Goal: Check status: Check status

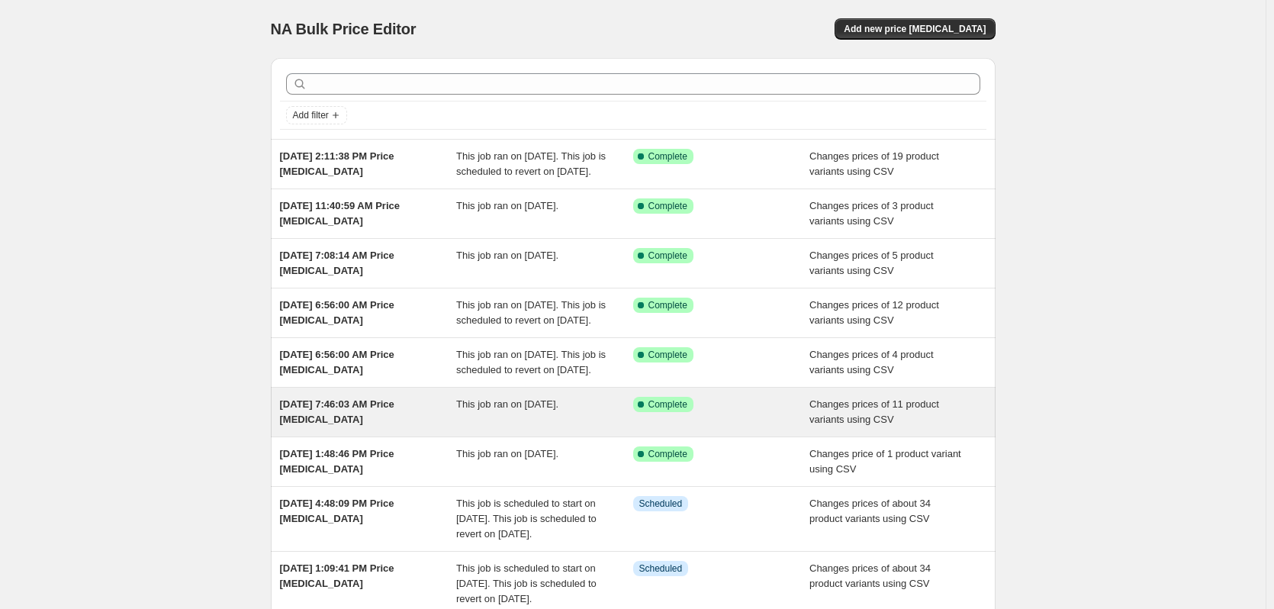
scroll to position [76, 0]
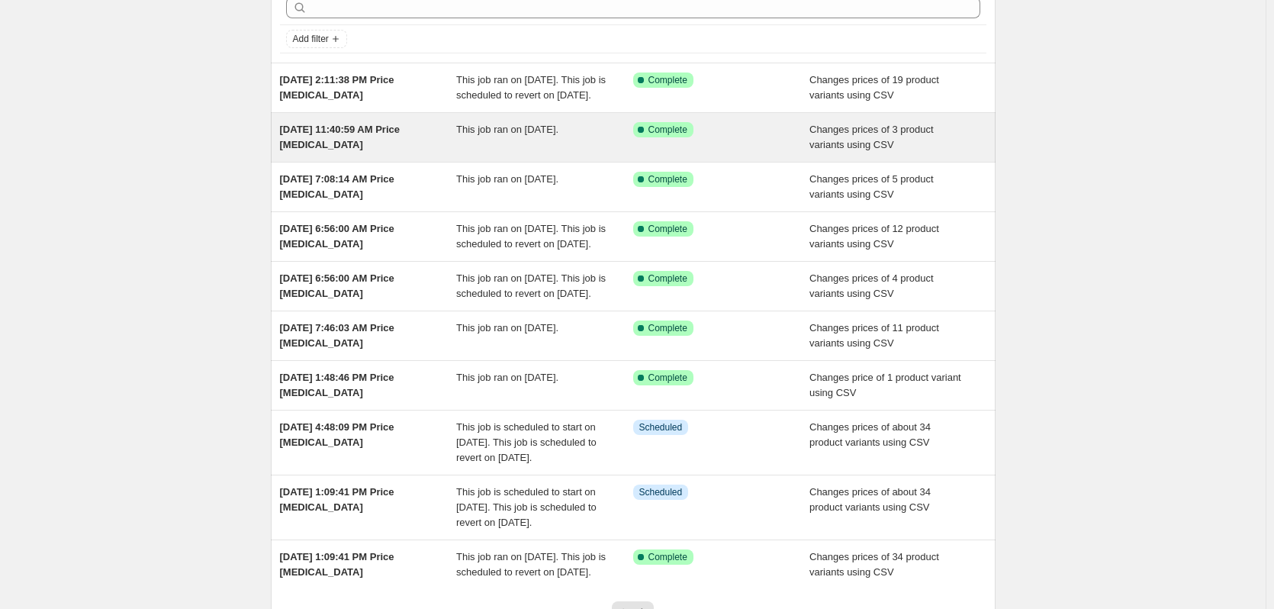
click at [378, 140] on span "[DATE] 11:40:59 AM Price [MEDICAL_DATA]" at bounding box center [340, 137] width 121 height 27
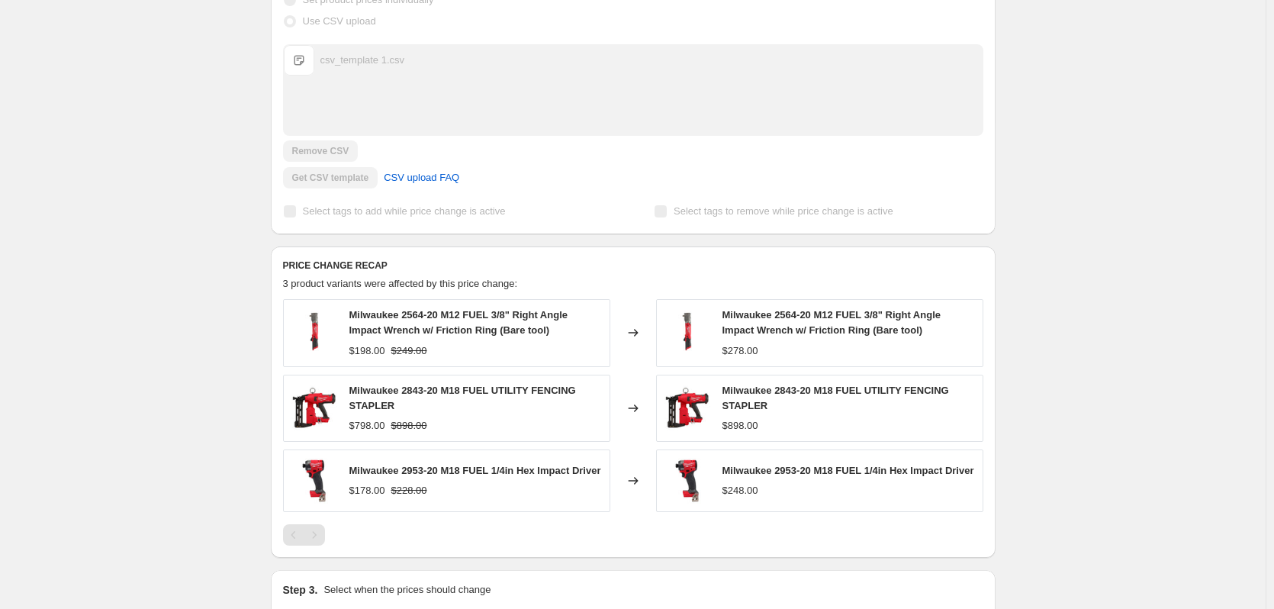
scroll to position [538, 0]
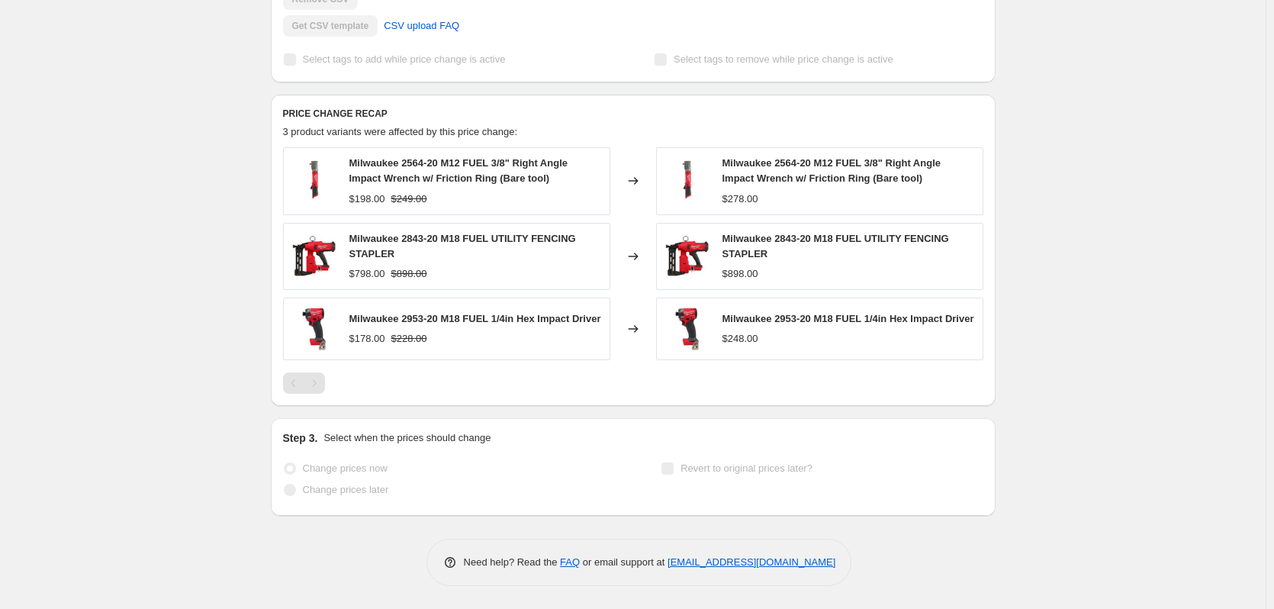
click at [786, 157] on span "Milwaukee 2564-20 M12 FUEL 3/8" Right Angle Impact Wrench w/ Friction Ring (Bar…" at bounding box center [832, 170] width 218 height 27
drag, startPoint x: 786, startPoint y: 156, endPoint x: 806, endPoint y: 156, distance: 20.6
click at [806, 157] on span "Milwaukee 2564-20 M12 FUEL 3/8" Right Angle Impact Wrench w/ Friction Ring (Bar…" at bounding box center [832, 170] width 218 height 27
copy span "2564-20"
click at [742, 196] on div "$278.00" at bounding box center [741, 199] width 36 height 15
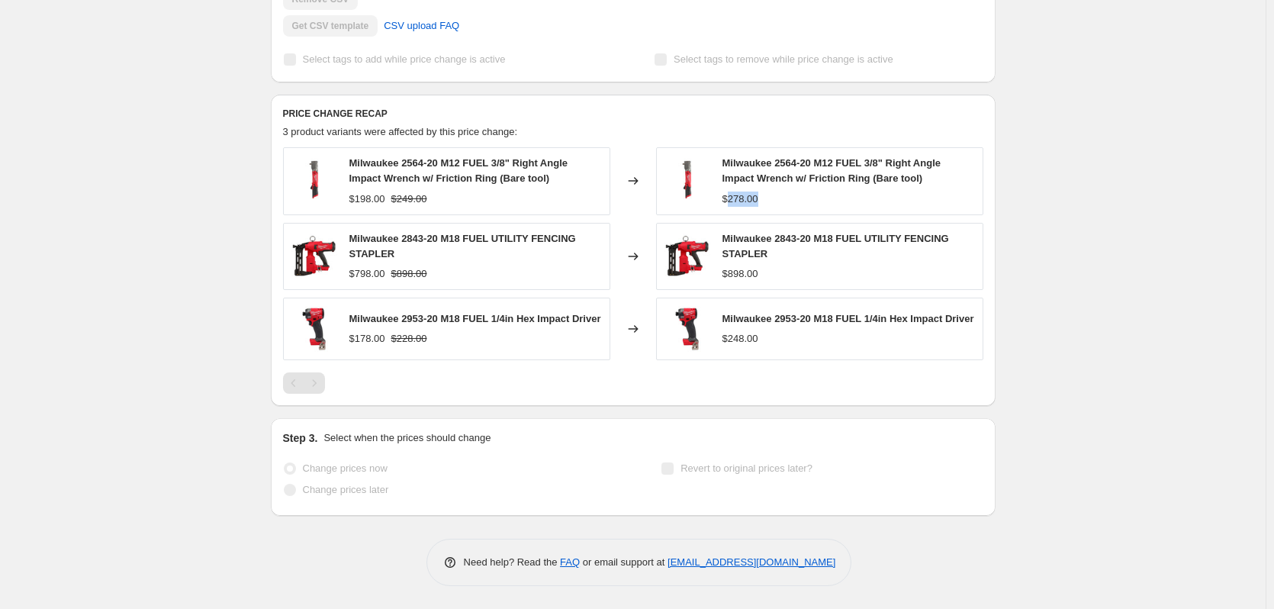
click at [742, 196] on div "$278.00" at bounding box center [741, 199] width 36 height 15
copy div "278.00"
click at [795, 233] on span "Milwaukee 2843-20 M18 FUEL UTILITY FENCING STAPLER" at bounding box center [836, 246] width 227 height 27
drag, startPoint x: 795, startPoint y: 233, endPoint x: 809, endPoint y: 233, distance: 13.7
click at [809, 233] on span "Milwaukee 2843-20 M18 FUEL UTILITY FENCING STAPLER" at bounding box center [836, 246] width 227 height 27
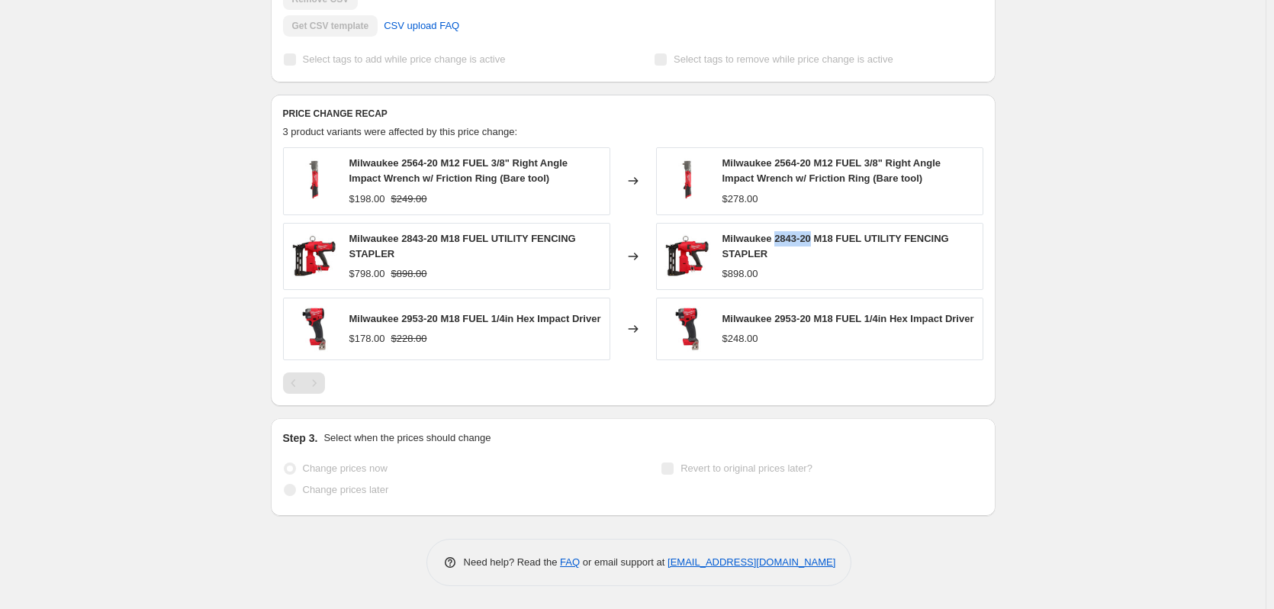
copy span "2843-20"
click at [736, 272] on div "$898.00" at bounding box center [741, 273] width 36 height 15
drag, startPoint x: 736, startPoint y: 272, endPoint x: 747, endPoint y: 271, distance: 10.7
click at [747, 271] on div "$898.00" at bounding box center [741, 273] width 36 height 15
copy div "898.00"
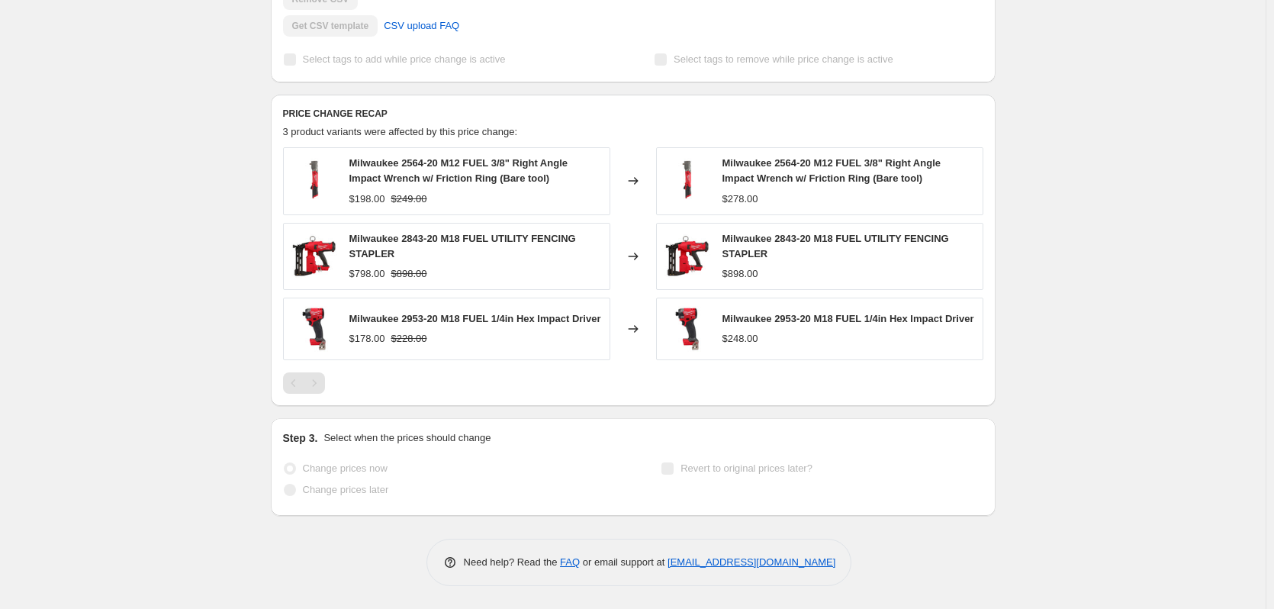
click at [790, 313] on span "Milwaukee 2953-20 M18 FUEL 1/4in Hex Impact Driver" at bounding box center [849, 318] width 252 height 11
drag, startPoint x: 790, startPoint y: 304, endPoint x: 808, endPoint y: 310, distance: 18.3
click at [808, 313] on span "Milwaukee 2953-20 M18 FUEL 1/4in Hex Impact Driver" at bounding box center [849, 318] width 252 height 11
copy span "2953-20"
click at [741, 346] on div "$248.00" at bounding box center [741, 338] width 36 height 15
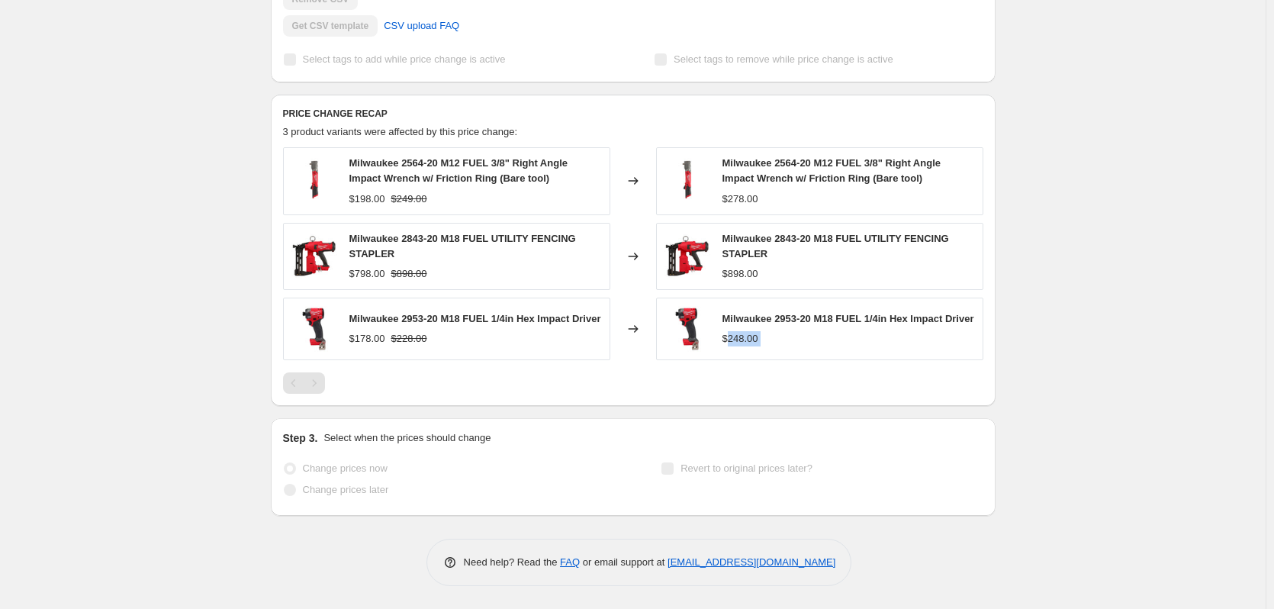
drag, startPoint x: 741, startPoint y: 349, endPoint x: 758, endPoint y: 348, distance: 17.6
click at [758, 346] on div "$248.00" at bounding box center [741, 338] width 36 height 15
copy div "248.00"
drag, startPoint x: 751, startPoint y: 341, endPoint x: 732, endPoint y: 343, distance: 18.4
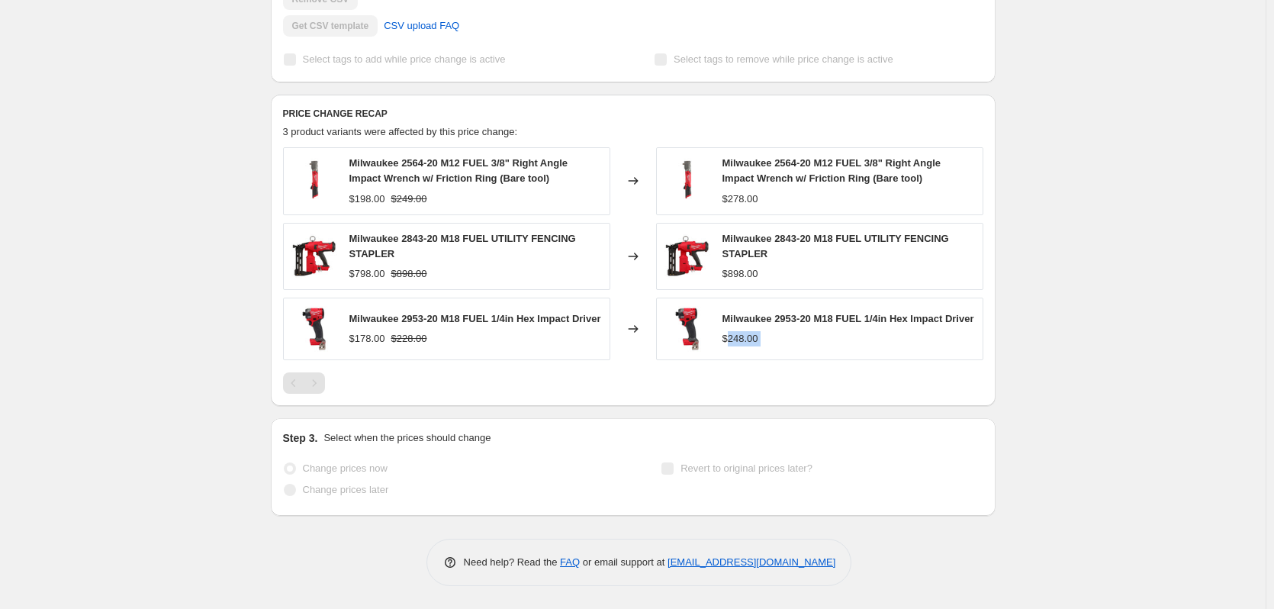
click at [732, 343] on div "$248.00" at bounding box center [741, 338] width 36 height 15
drag, startPoint x: 759, startPoint y: 343, endPoint x: 733, endPoint y: 340, distance: 26.0
click at [733, 340] on div "$248.00" at bounding box center [741, 338] width 36 height 15
copy div "248.00"
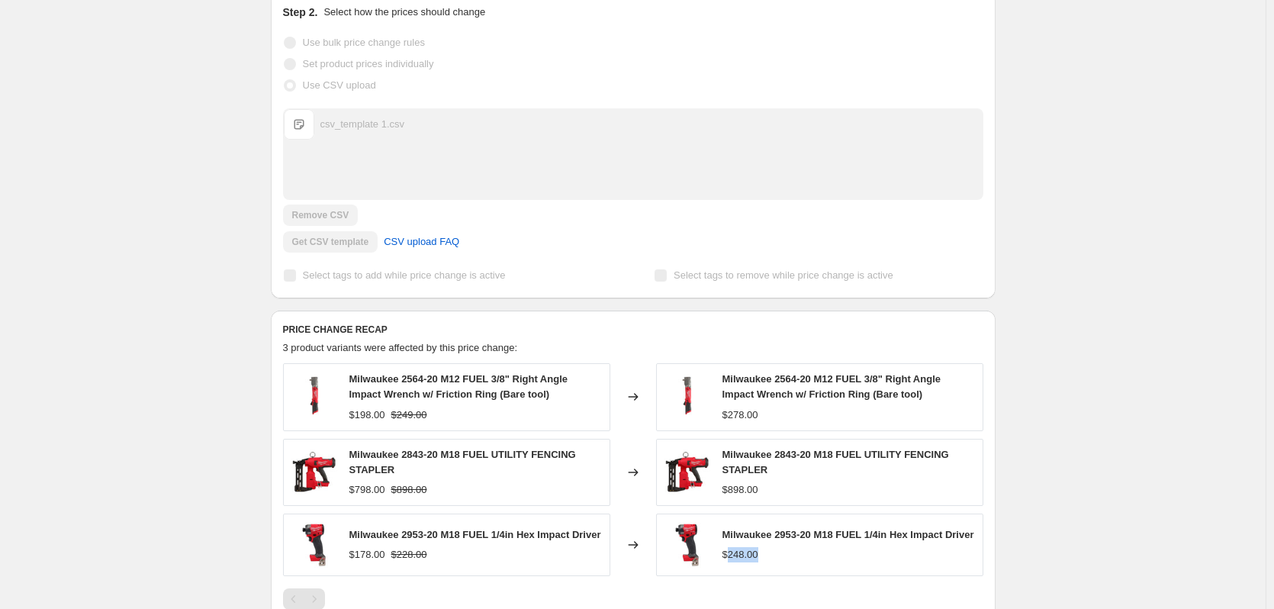
scroll to position [309, 0]
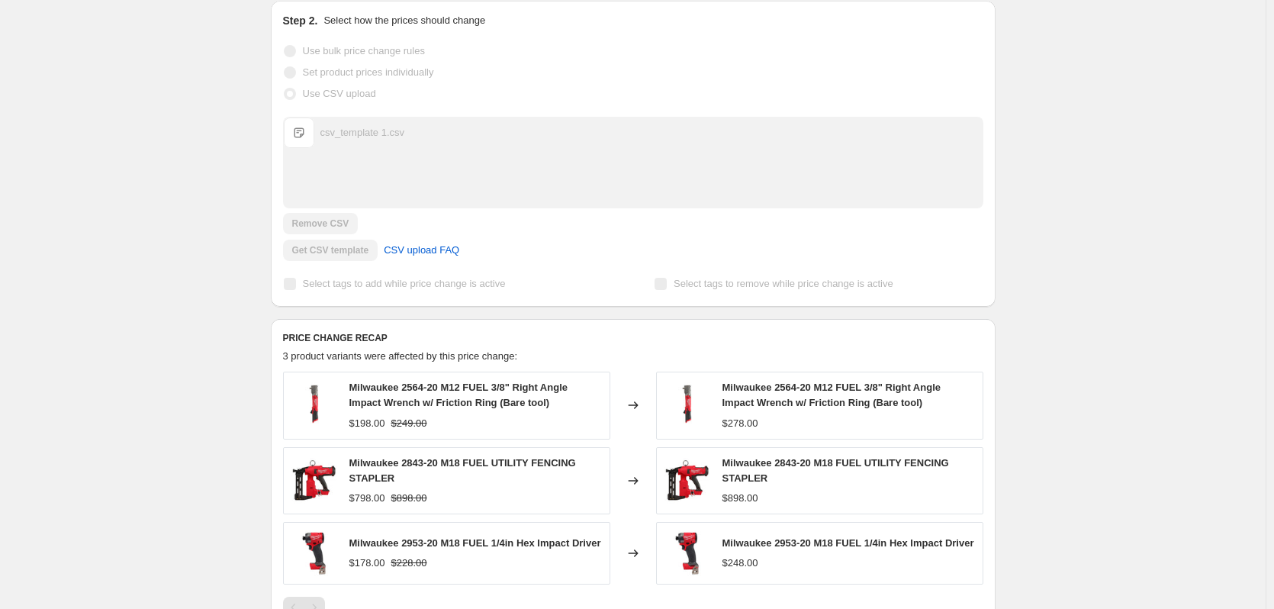
click at [330, 361] on span "3 product variants were affected by this price change:" at bounding box center [400, 355] width 235 height 11
click at [333, 338] on h6 "PRICE CHANGE RECAP" at bounding box center [633, 338] width 700 height 12
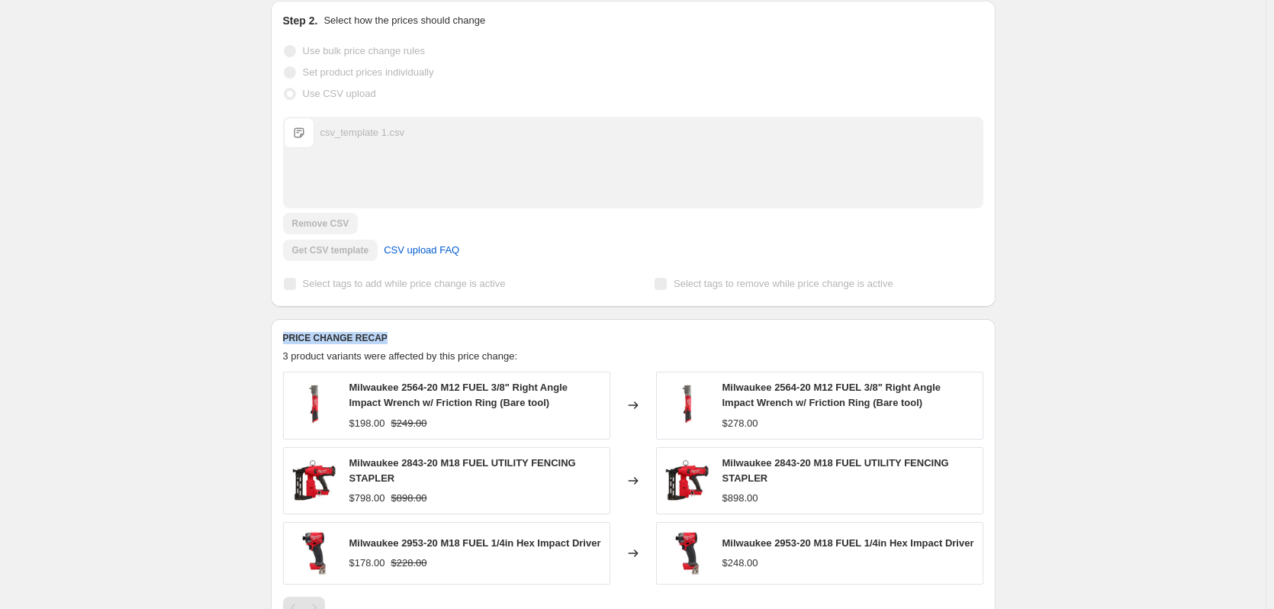
click at [333, 338] on h6 "PRICE CHANGE RECAP" at bounding box center [633, 338] width 700 height 12
copy h6 "PRICE CHANGE RECAP"
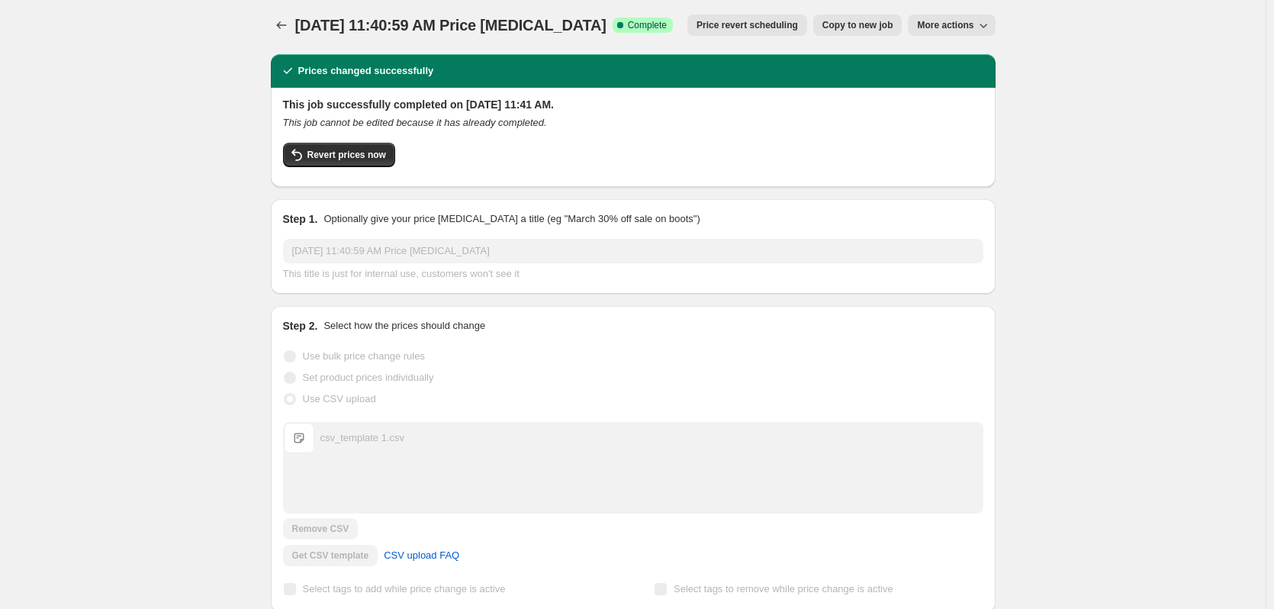
scroll to position [0, 0]
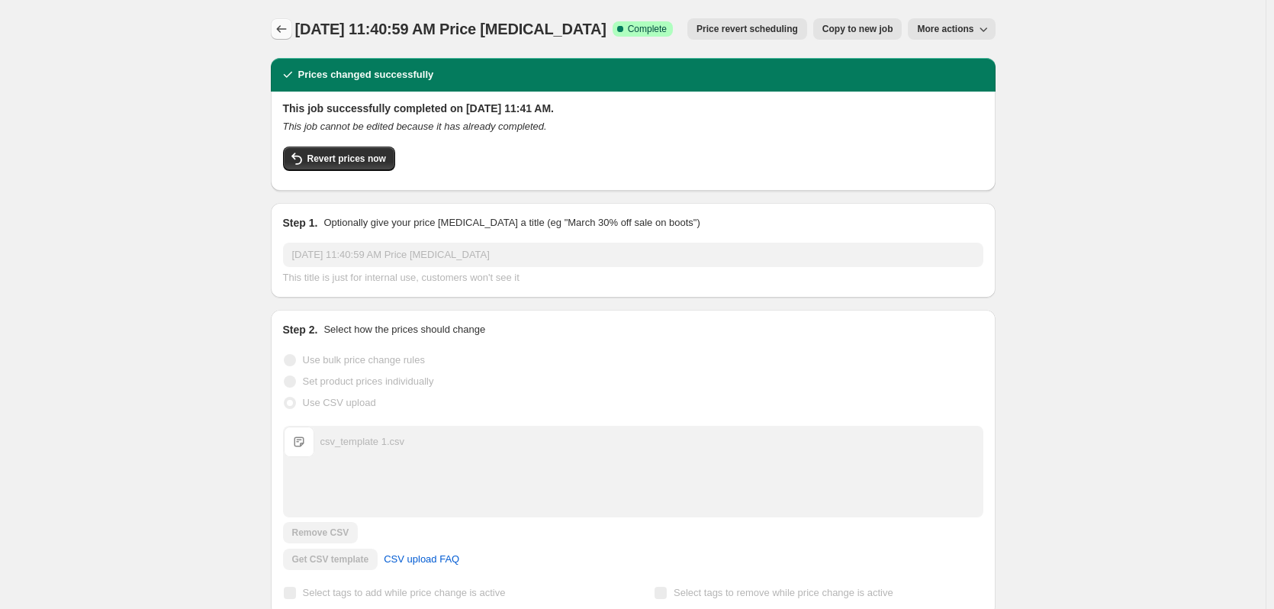
click at [286, 21] on button "Price change jobs" at bounding box center [281, 28] width 21 height 21
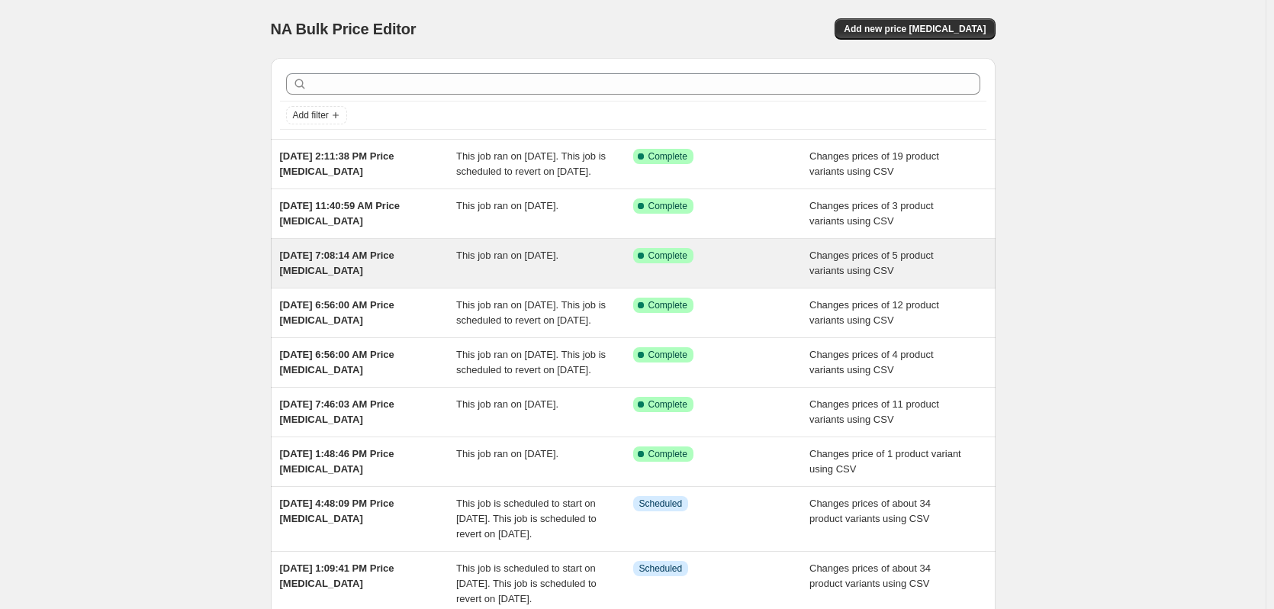
click at [388, 278] on div "[DATE] 7:08:14 AM Price [MEDICAL_DATA]" at bounding box center [368, 263] width 177 height 31
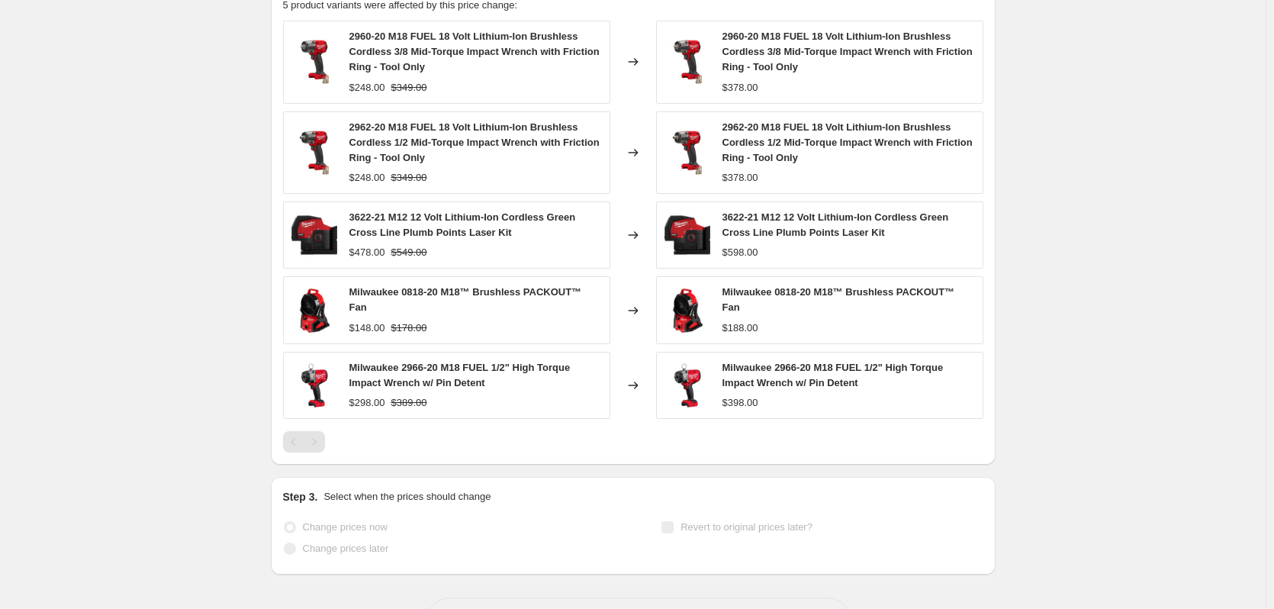
scroll to position [638, 0]
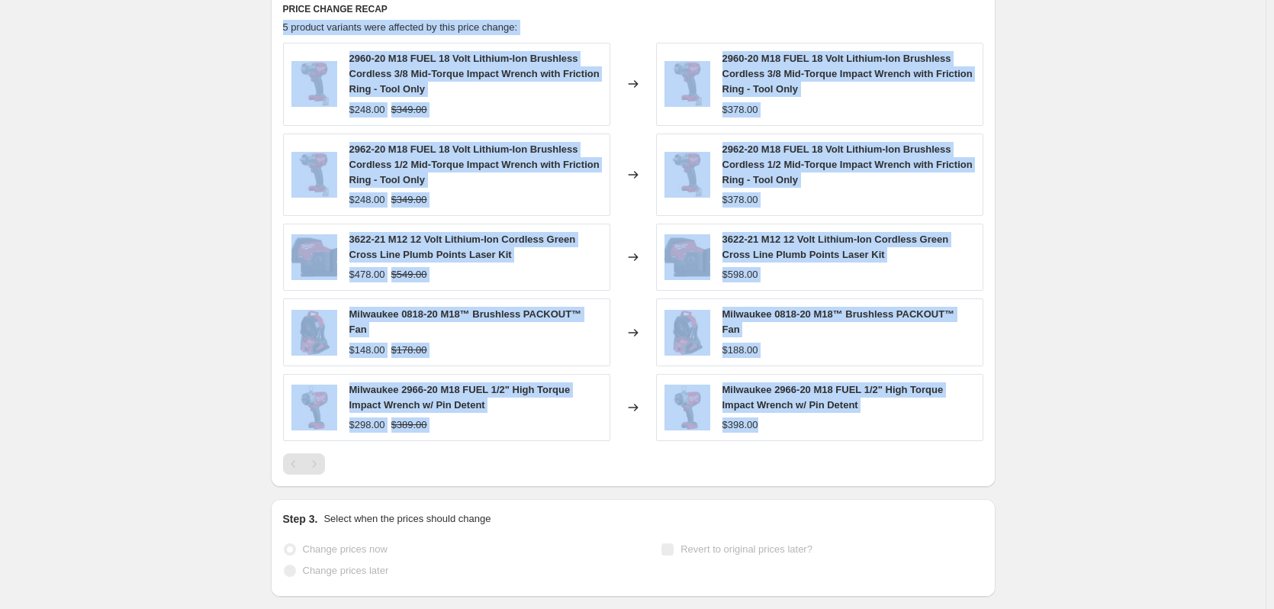
drag, startPoint x: 289, startPoint y: 26, endPoint x: 931, endPoint y: 414, distance: 749.7
click at [931, 414] on div "PRICE CHANGE RECAP 5 product variants were affected by this price change: 2960-…" at bounding box center [633, 238] width 725 height 497
copy div "2 loremip dolorsit amet consecte ad elit seddo eiusmo: 8008-24 T20 INCI 80 Utla…"
click at [826, 76] on span "2960-20 M18 FUEL 18 Volt Lithium-Ion Brushless Cordless 3/8 Mid-Torque Impact W…" at bounding box center [848, 74] width 250 height 42
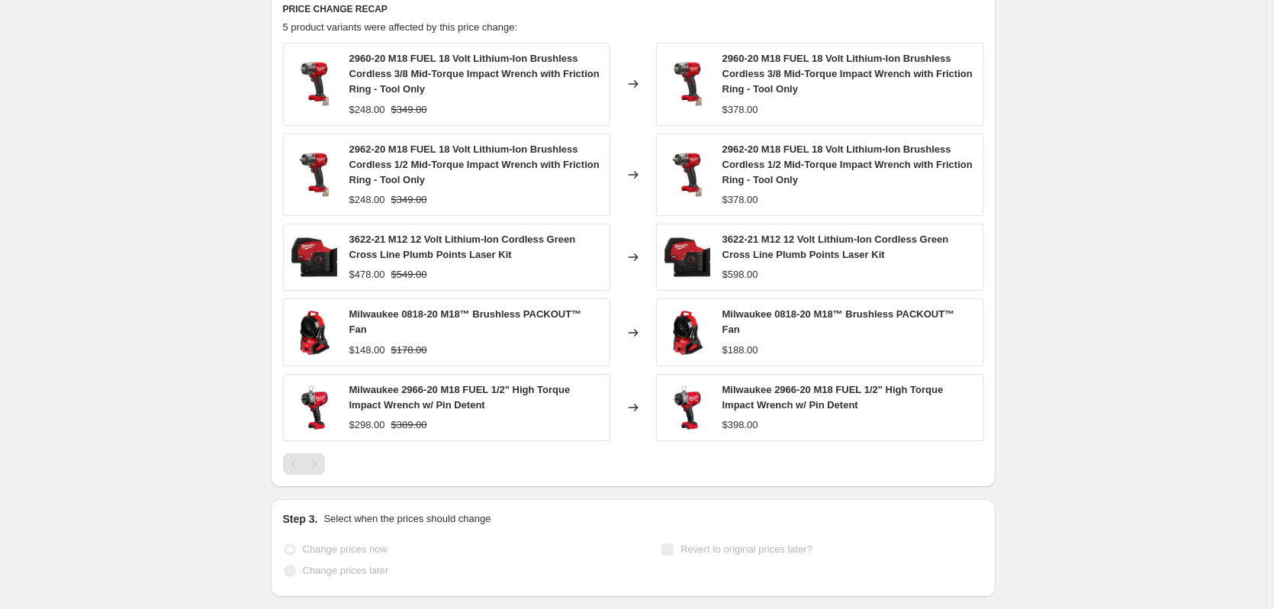
click at [739, 60] on span "2960-20 M18 FUEL 18 Volt Lithium-Ion Brushless Cordless 3/8 Mid-Torque Impact W…" at bounding box center [848, 74] width 250 height 42
drag, startPoint x: 739, startPoint y: 60, endPoint x: 759, endPoint y: 63, distance: 20.0
click at [759, 63] on span "2960-20 M18 FUEL 18 Volt Lithium-Ion Brushless Cordless 3/8 Mid-Torque Impact W…" at bounding box center [848, 74] width 250 height 42
click at [732, 143] on span "2962-20 M18 FUEL 18 Volt Lithium-Ion Brushless Cordless 1/2 Mid-Torque Impact W…" at bounding box center [848, 164] width 250 height 42
drag, startPoint x: 732, startPoint y: 143, endPoint x: 754, endPoint y: 149, distance: 22.0
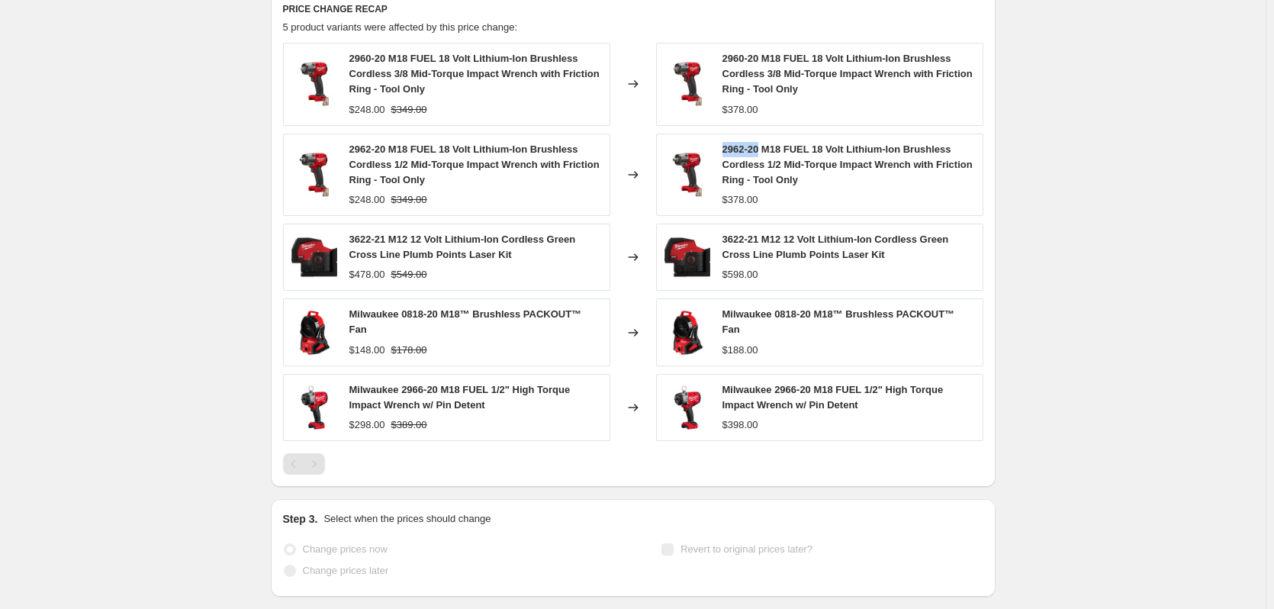
click at [754, 149] on span "2962-20 M18 FUEL 18 Volt Lithium-Ion Brushless Cordless 1/2 Mid-Torque Impact W…" at bounding box center [848, 164] width 250 height 42
click at [735, 241] on span "3622-21 M12 12 Volt Lithium-Ion Cordless Green Cross Line Plumb Points Laser Kit" at bounding box center [836, 246] width 227 height 27
drag, startPoint x: 735, startPoint y: 241, endPoint x: 753, endPoint y: 240, distance: 18.3
click at [753, 240] on span "3622-21 M12 12 Volt Lithium-Ion Cordless Green Cross Line Plumb Points Laser Kit" at bounding box center [836, 246] width 227 height 27
click at [787, 320] on span "Milwaukee 0818-20 M18™ Brushless PACKOUT™ Fan" at bounding box center [839, 321] width 233 height 27
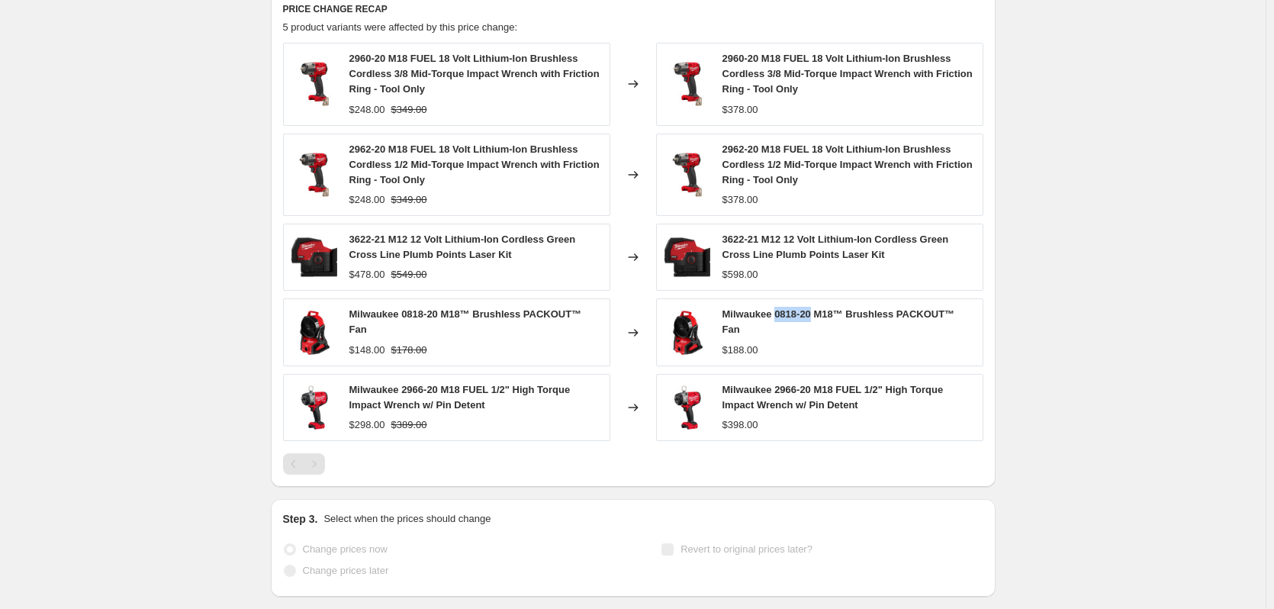
drag, startPoint x: 787, startPoint y: 320, endPoint x: 809, endPoint y: 320, distance: 22.1
click at [809, 320] on span "Milwaukee 0818-20 M18™ Brushless PACKOUT™ Fan" at bounding box center [839, 321] width 233 height 27
click at [790, 385] on span "Milwaukee 2966-20 M18 FUEL 1/2" High Torque Impact Wrench w/ Pin Detent" at bounding box center [833, 397] width 221 height 27
drag, startPoint x: 790, startPoint y: 385, endPoint x: 806, endPoint y: 383, distance: 16.1
click at [806, 384] on span "Milwaukee 2966-20 M18 FUEL 1/2" High Torque Impact Wrench w/ Pin Detent" at bounding box center [833, 397] width 221 height 27
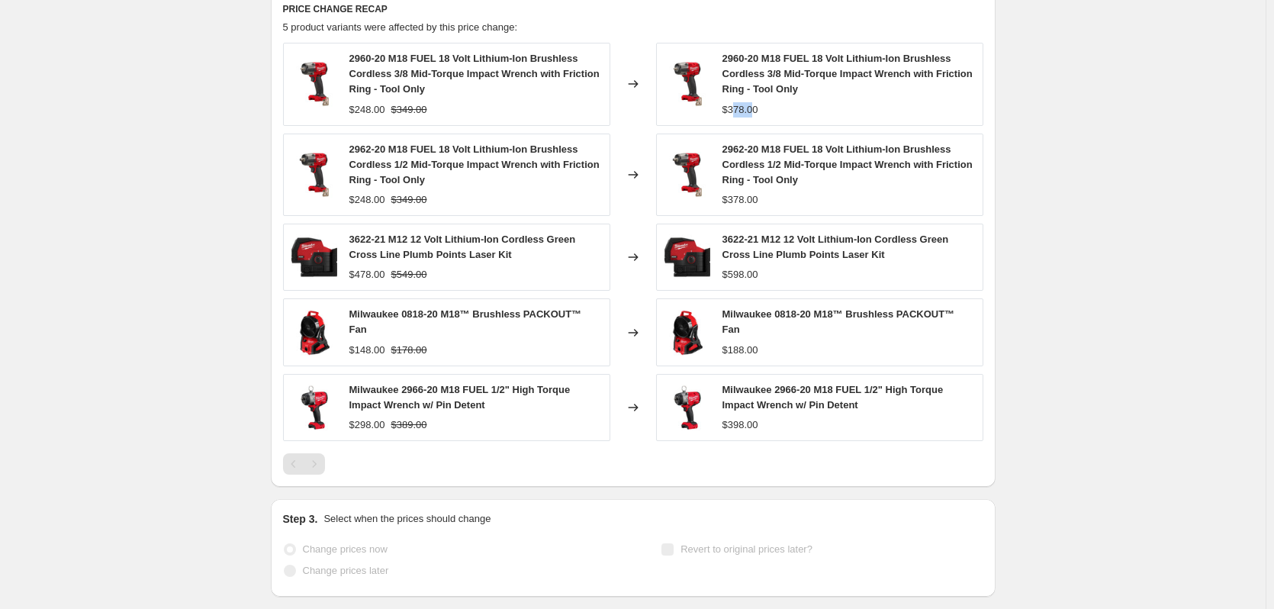
drag, startPoint x: 739, startPoint y: 110, endPoint x: 756, endPoint y: 113, distance: 17.8
click at [756, 113] on div "$378.00" at bounding box center [741, 109] width 36 height 15
drag, startPoint x: 758, startPoint y: 112, endPoint x: 733, endPoint y: 115, distance: 24.6
click at [733, 115] on div "$378.00" at bounding box center [741, 109] width 36 height 15
click at [736, 196] on div "$378.00" at bounding box center [741, 199] width 36 height 15
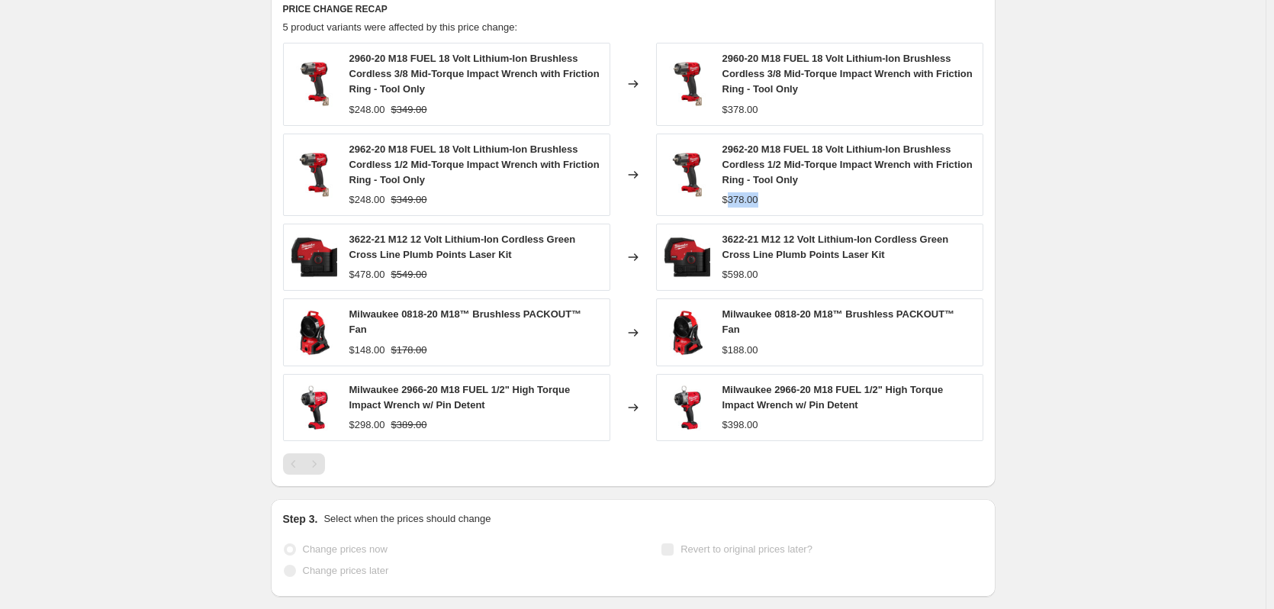
drag, startPoint x: 736, startPoint y: 196, endPoint x: 746, endPoint y: 196, distance: 10.7
click at [746, 196] on div "$378.00" at bounding box center [741, 199] width 36 height 15
click at [738, 273] on div "$598.00" at bounding box center [741, 274] width 36 height 15
drag, startPoint x: 738, startPoint y: 273, endPoint x: 754, endPoint y: 273, distance: 16.0
click at [754, 273] on div "$598.00" at bounding box center [741, 274] width 36 height 15
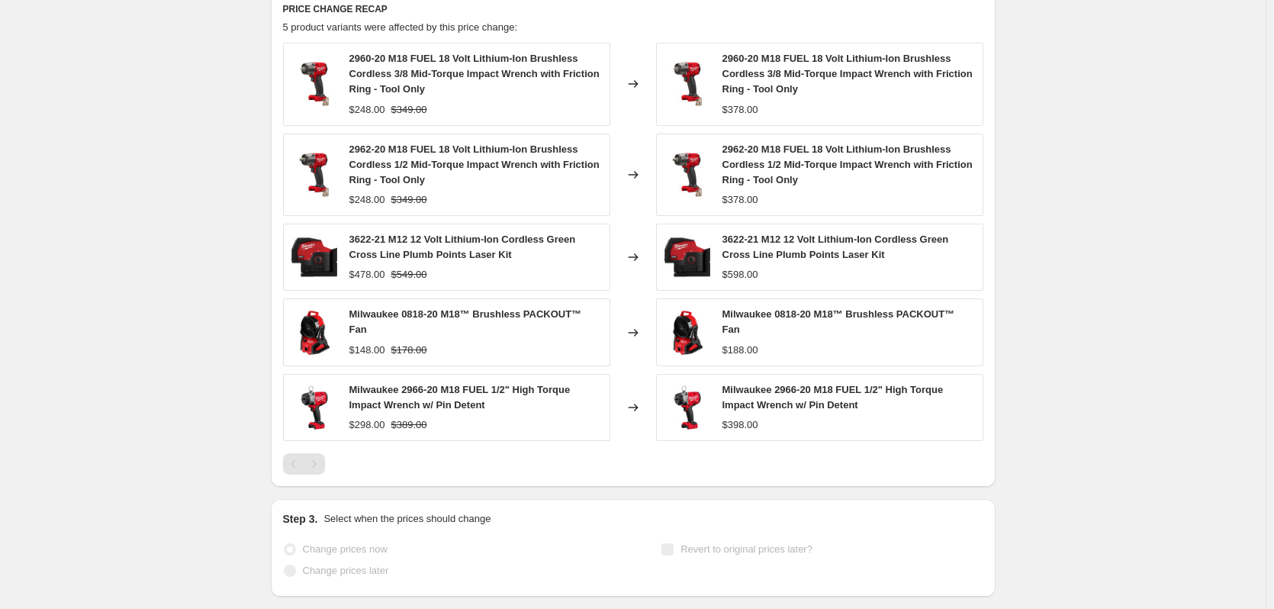
click at [738, 343] on div "$188.00" at bounding box center [741, 350] width 36 height 15
click at [740, 417] on div "$398.00" at bounding box center [741, 424] width 36 height 15
click at [745, 417] on div "$398.00" at bounding box center [741, 424] width 36 height 15
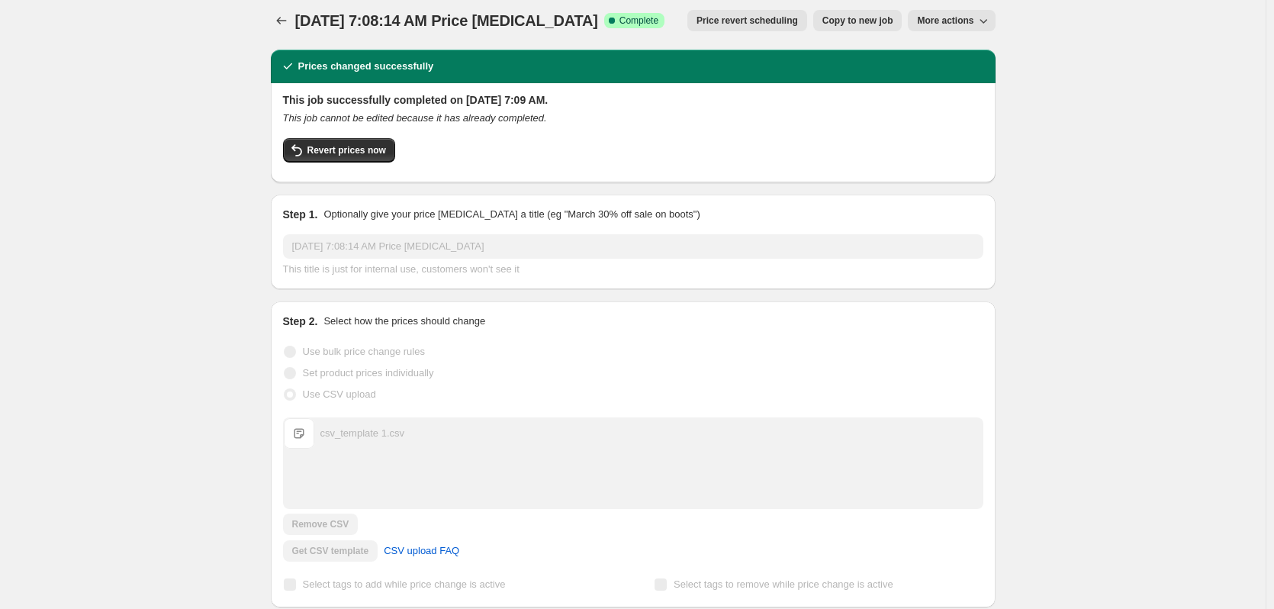
scroll to position [0, 0]
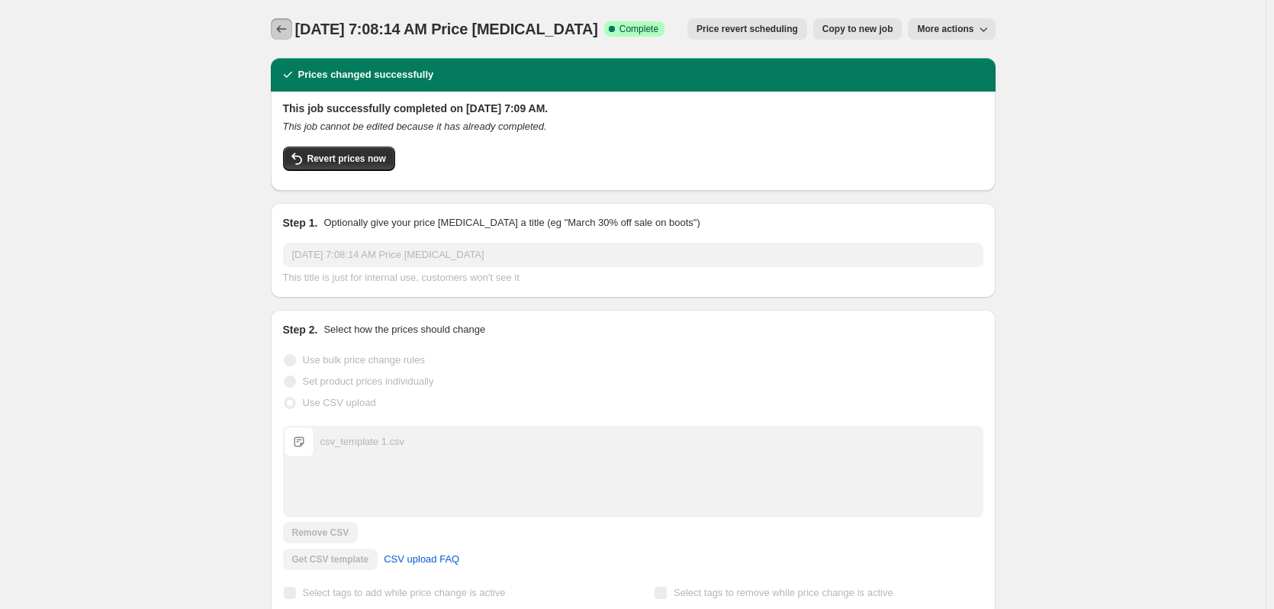
click at [288, 27] on icon "Price change jobs" at bounding box center [281, 28] width 15 height 15
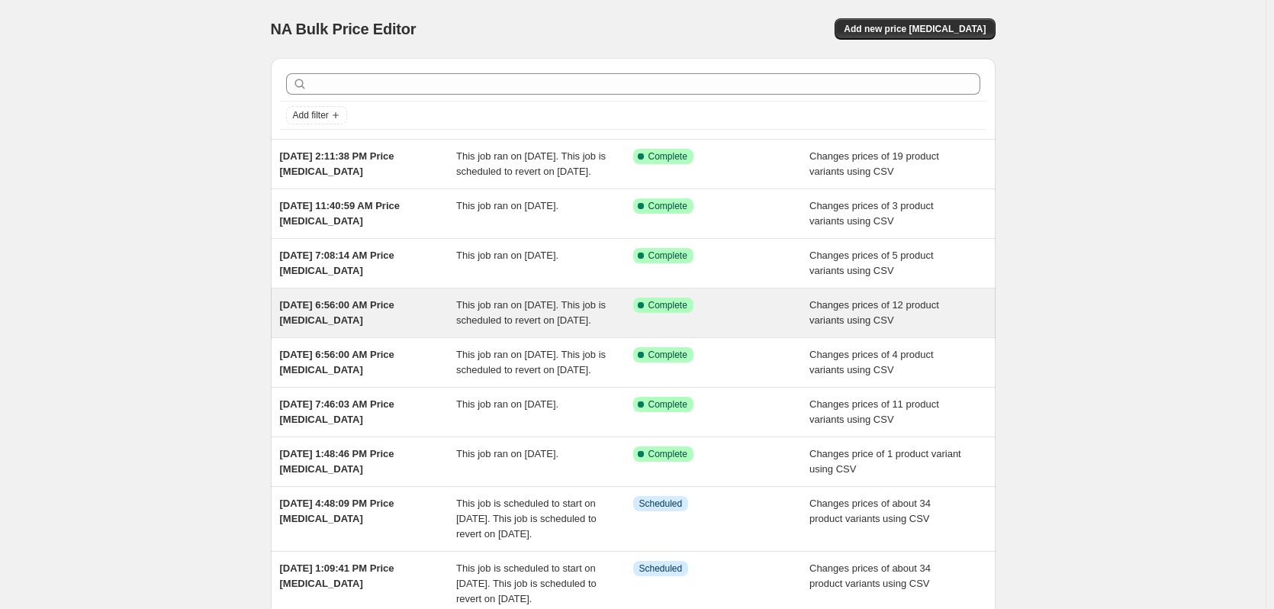
click at [686, 328] on div "Success Complete Complete" at bounding box center [721, 313] width 177 height 31
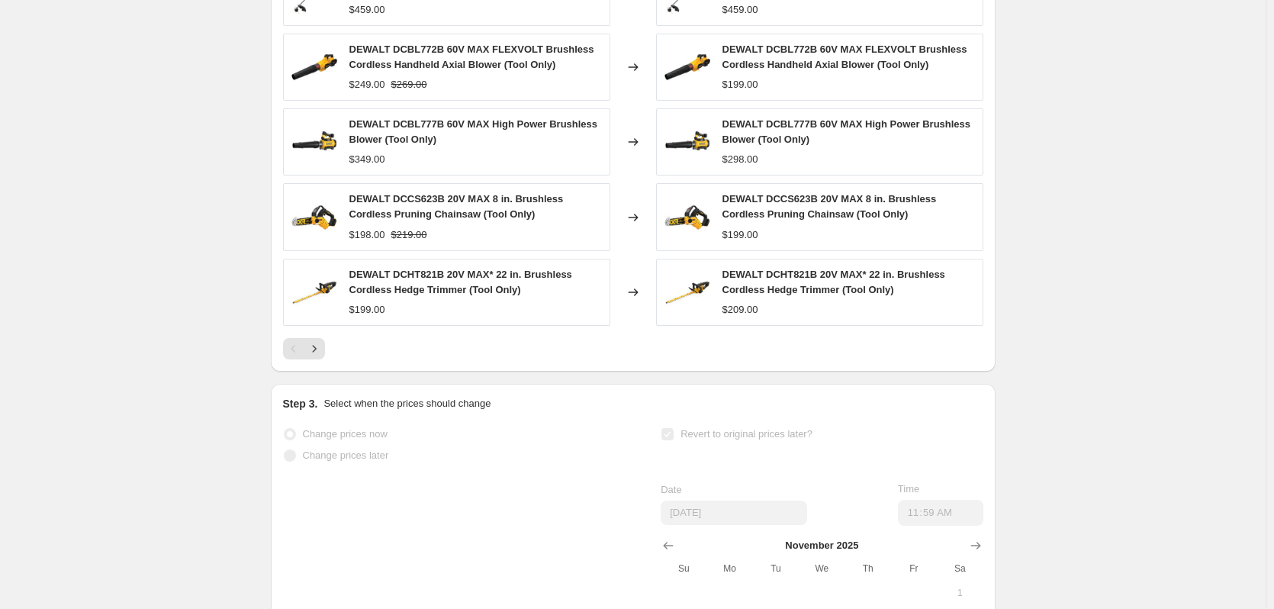
scroll to position [839, 0]
